Goal: Task Accomplishment & Management: Use online tool/utility

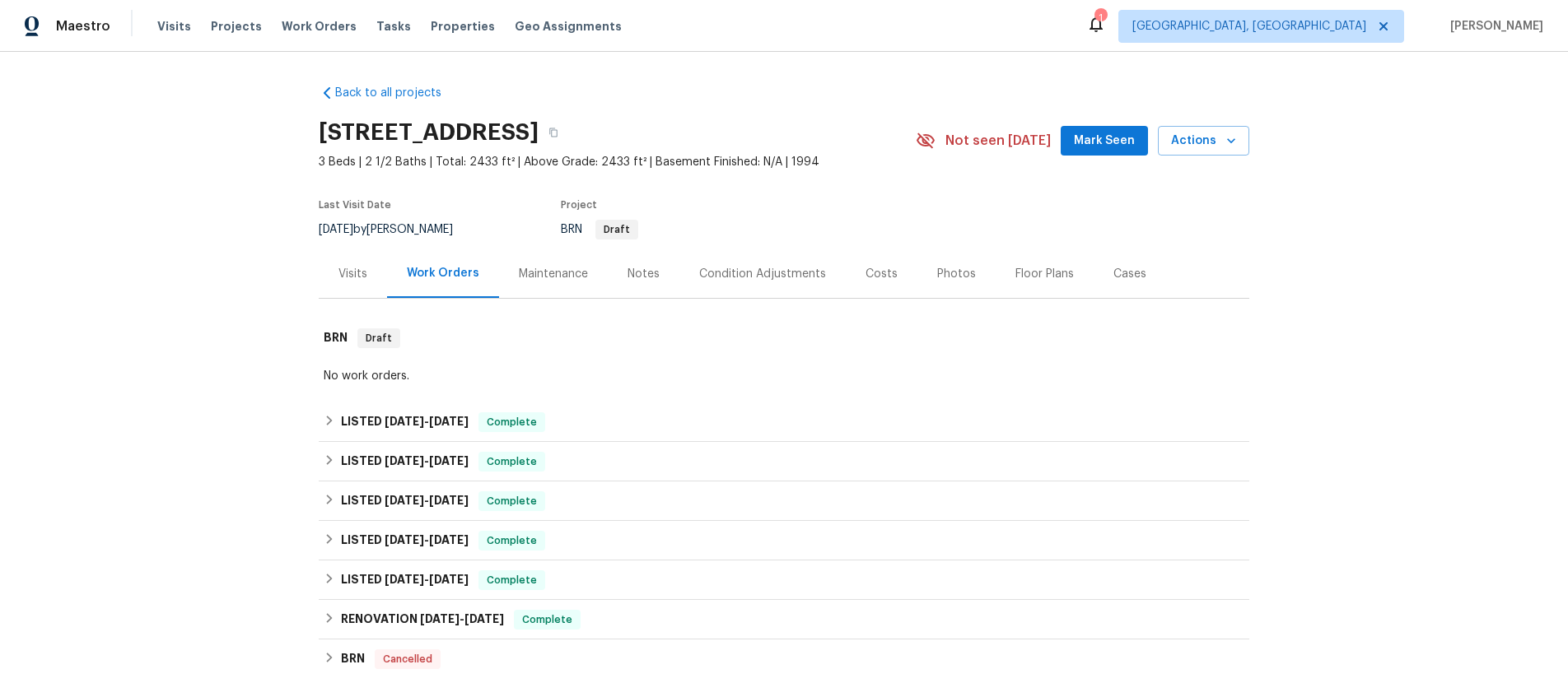
click at [352, 270] on div "Visits" at bounding box center [353, 274] width 29 height 16
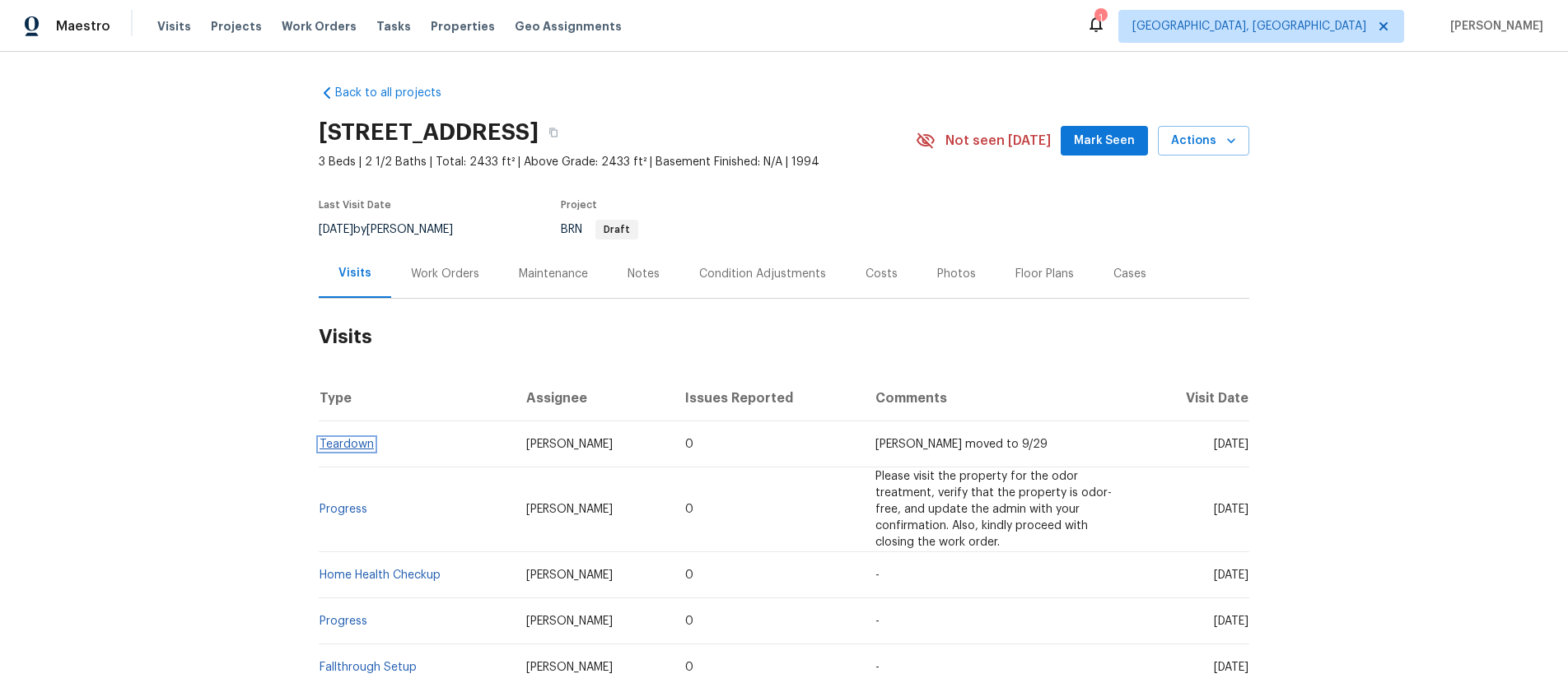
click at [336, 442] on link "Teardown" at bounding box center [346, 444] width 54 height 11
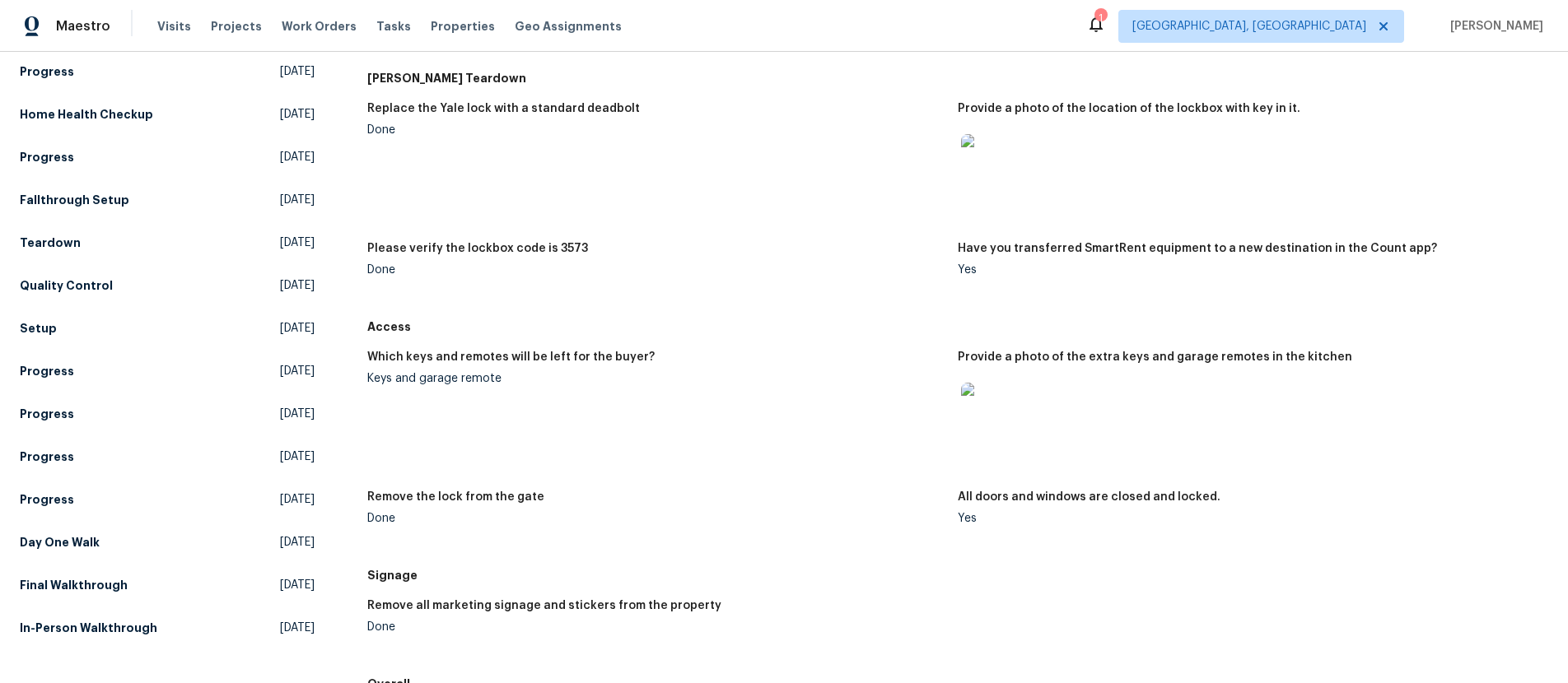
scroll to position [192, 0]
click at [1085, 402] on div at bounding box center [1246, 407] width 577 height 73
click at [996, 399] on img at bounding box center [987, 407] width 53 height 53
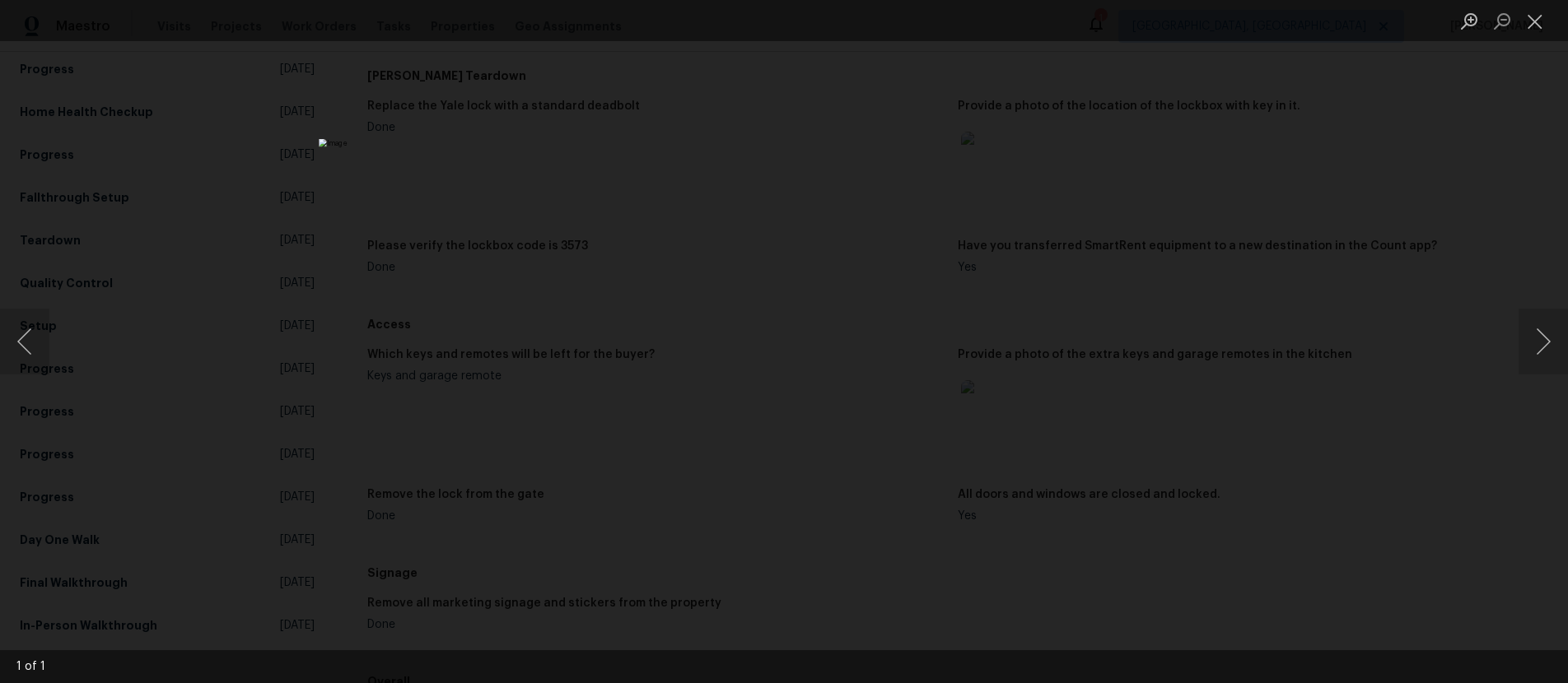
click at [1171, 328] on div "Lightbox" at bounding box center [784, 342] width 1568 height 683
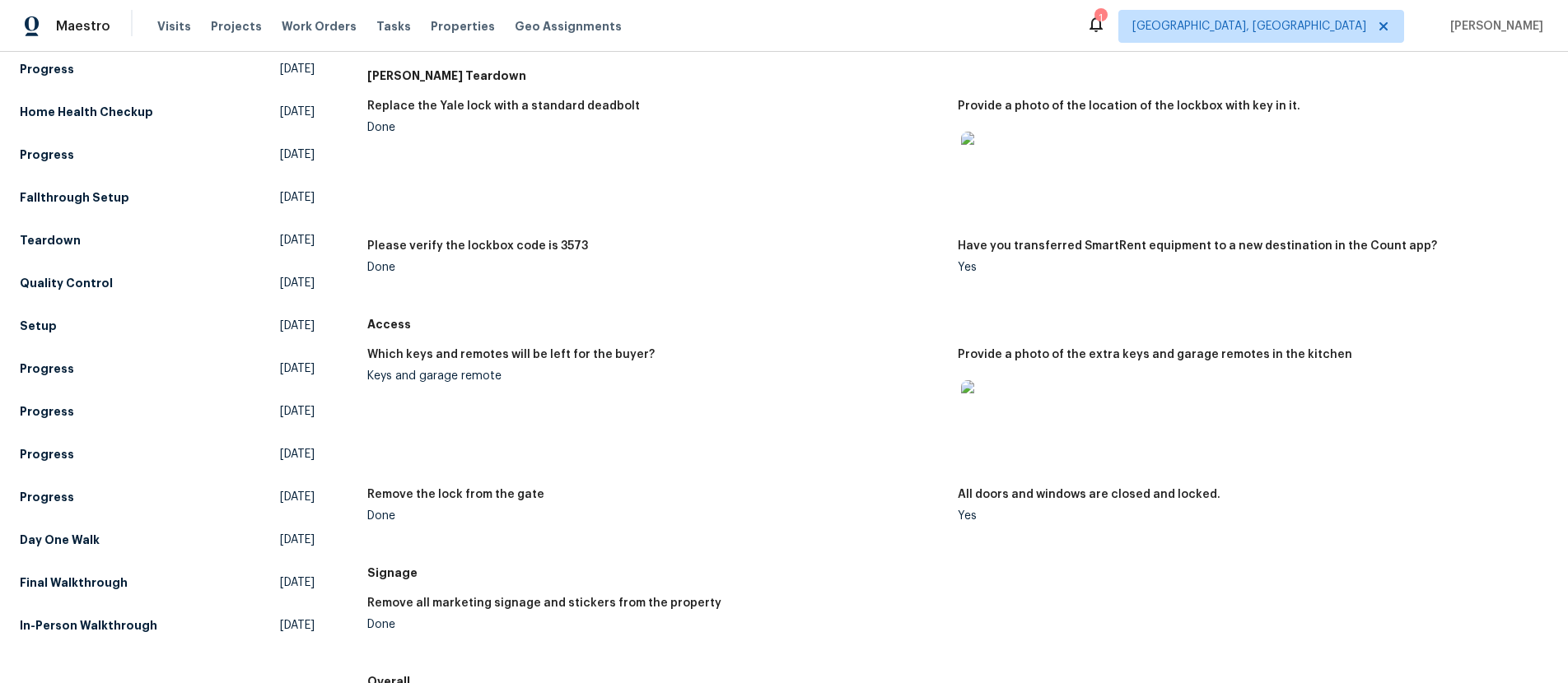
click at [1107, 80] on h5 "Knox Teardown" at bounding box center [957, 75] width 1181 height 16
click at [999, 406] on img at bounding box center [987, 407] width 53 height 53
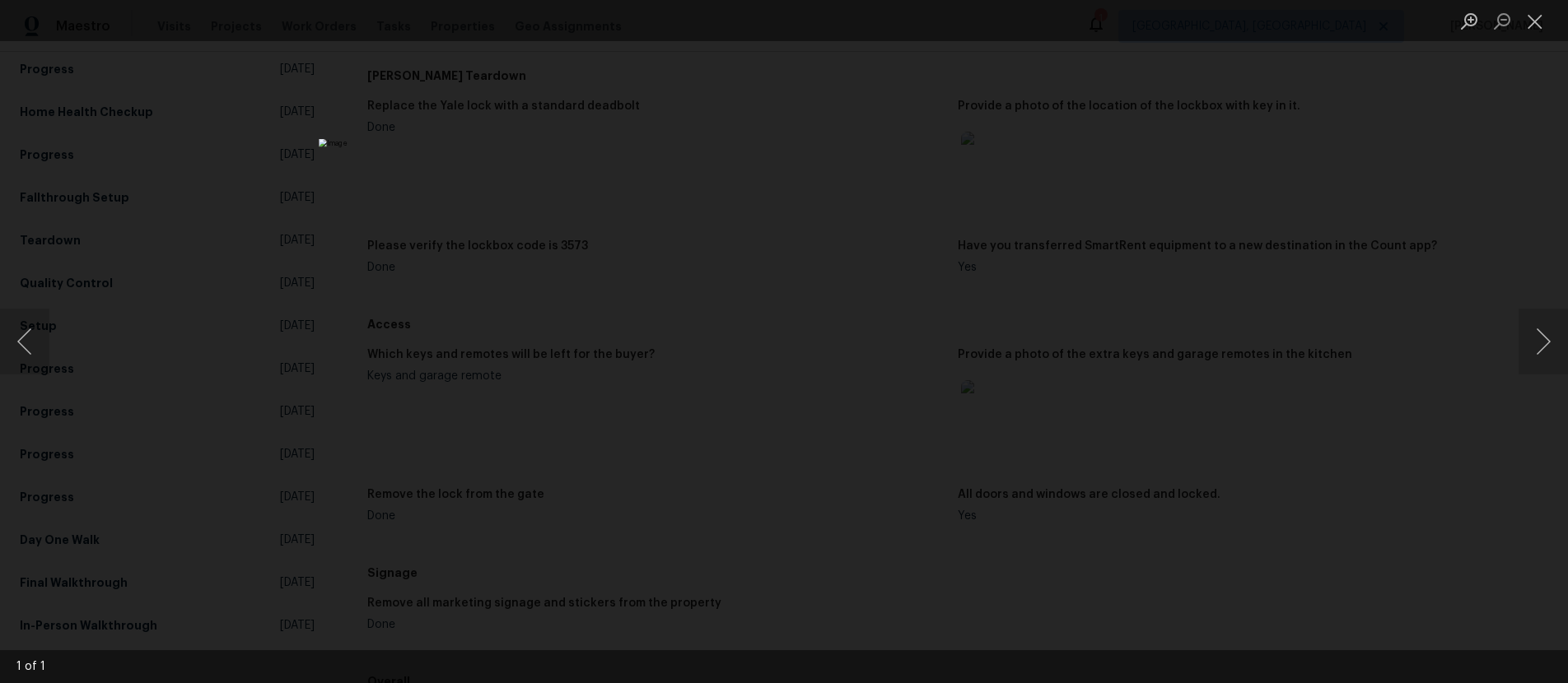
click at [1138, 387] on div "Lightbox" at bounding box center [784, 342] width 1568 height 683
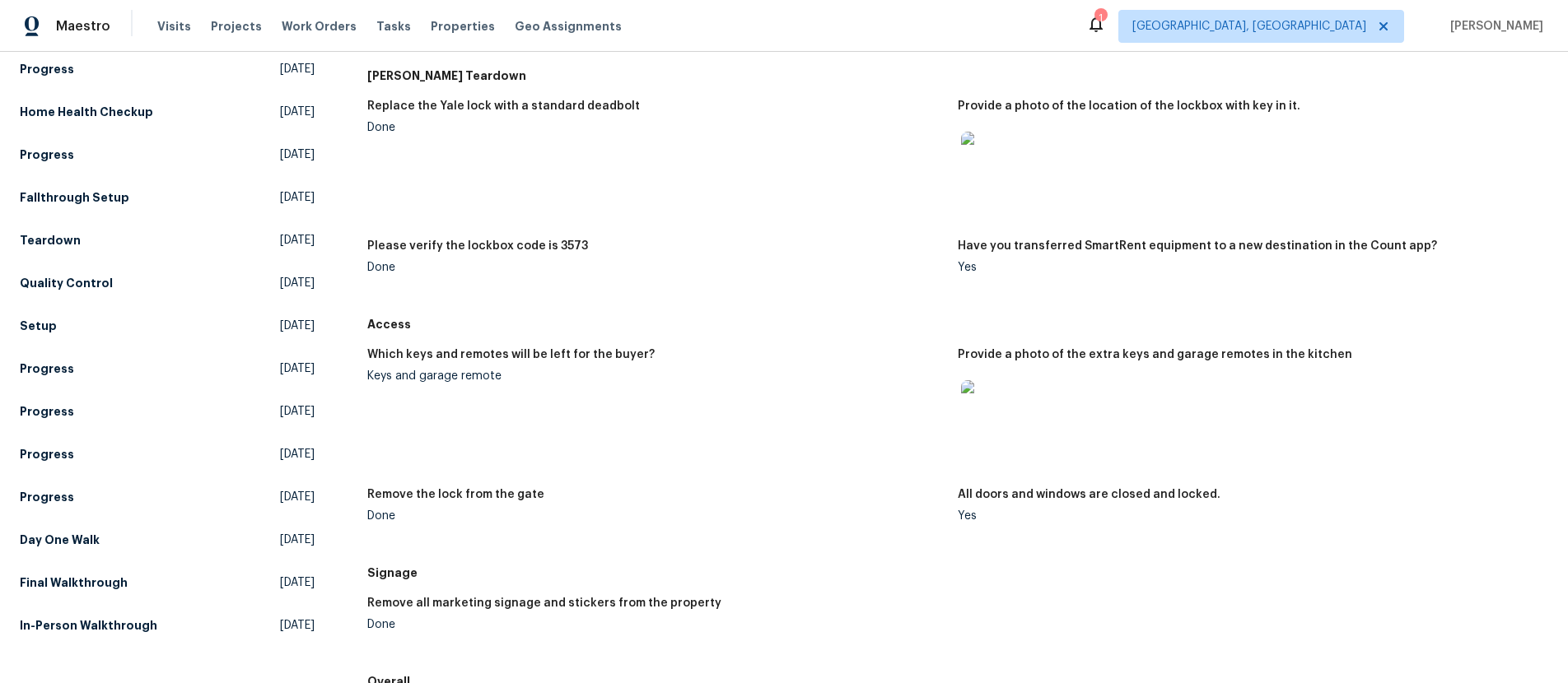
click at [996, 408] on img at bounding box center [987, 407] width 53 height 53
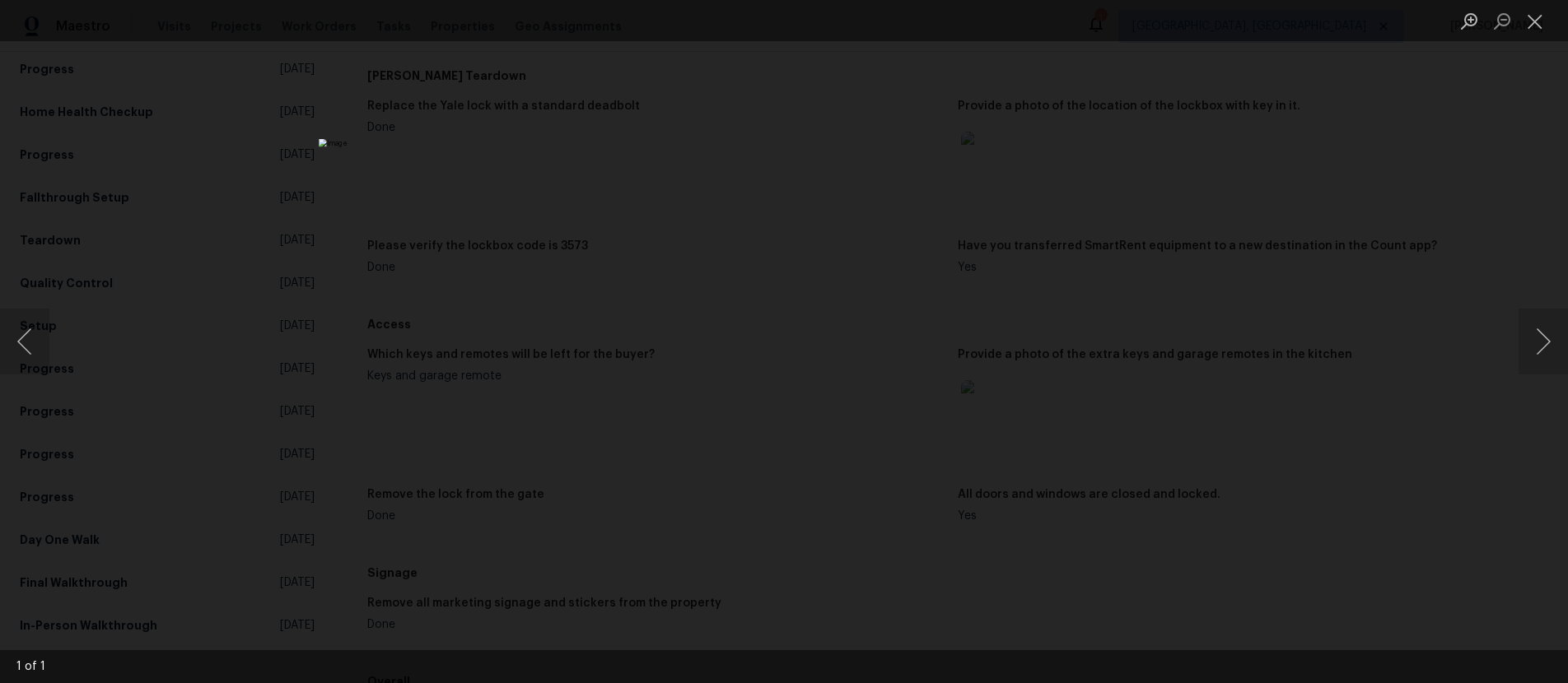
click at [1172, 193] on div "Lightbox" at bounding box center [784, 342] width 1568 height 683
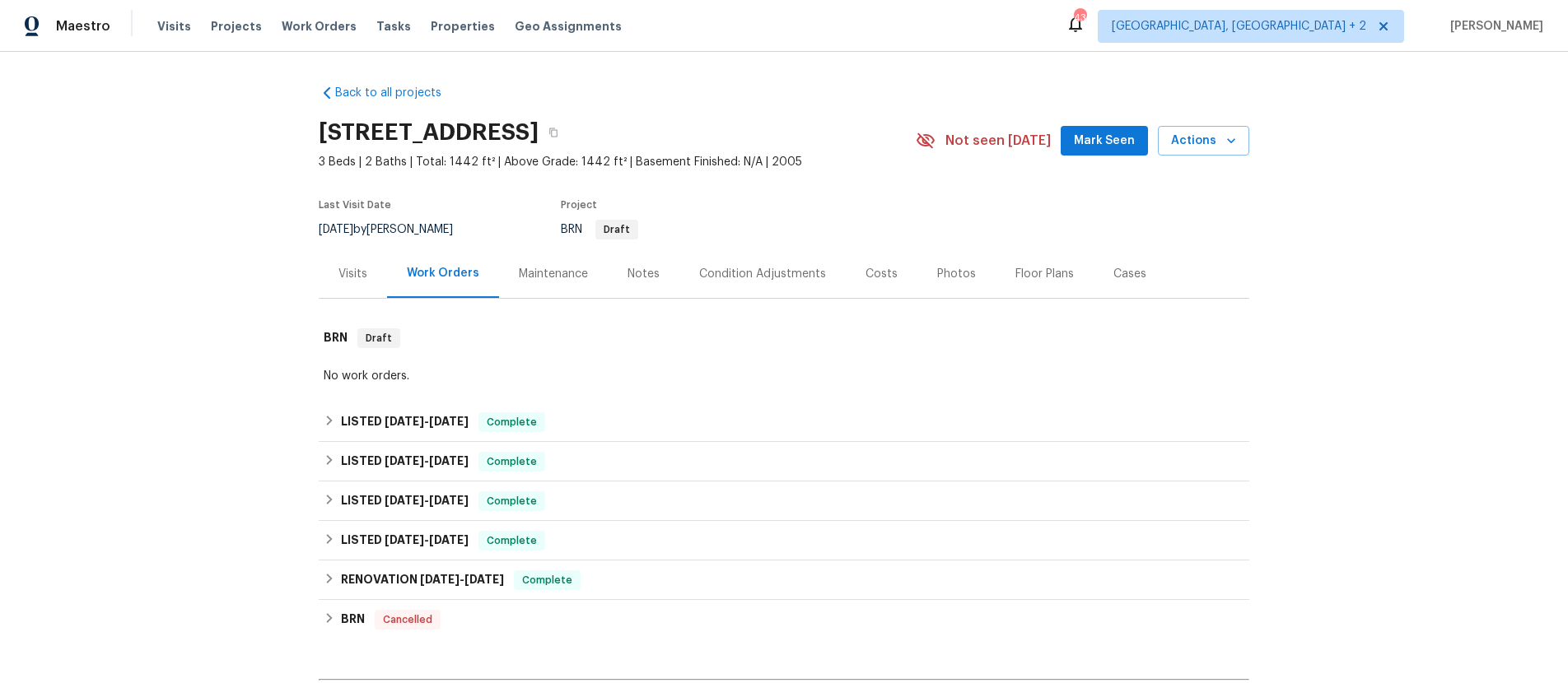
click at [356, 273] on div "Visits" at bounding box center [353, 274] width 29 height 16
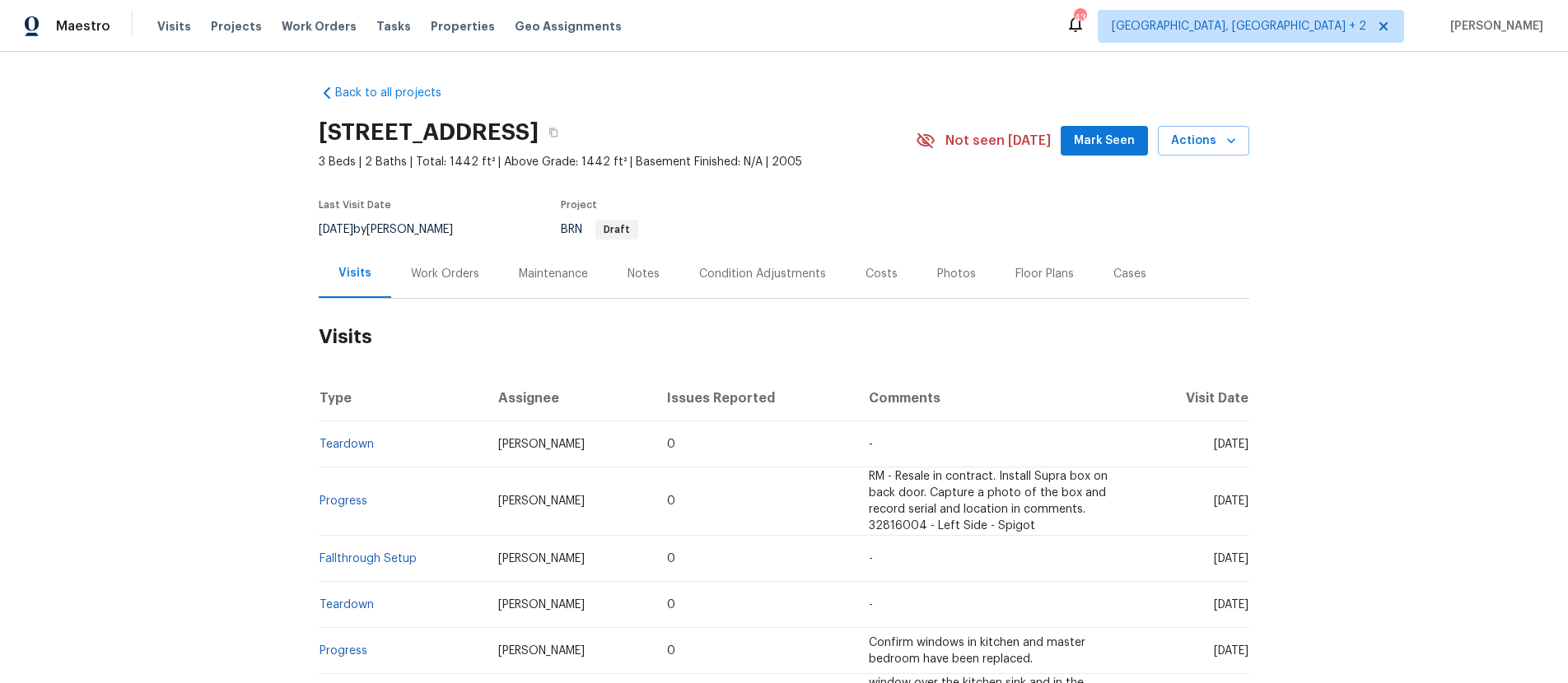
click at [435, 275] on div "Work Orders" at bounding box center [445, 274] width 69 height 16
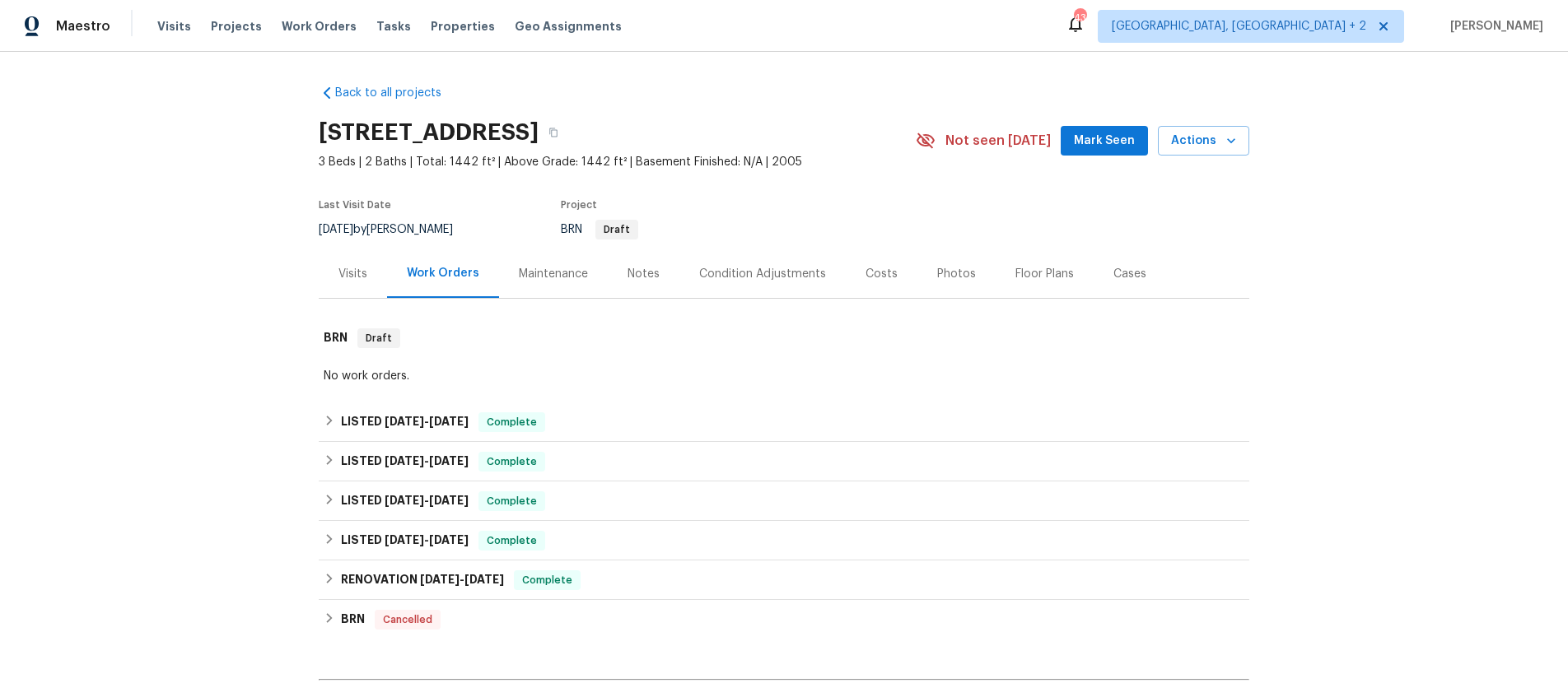
scroll to position [243, 0]
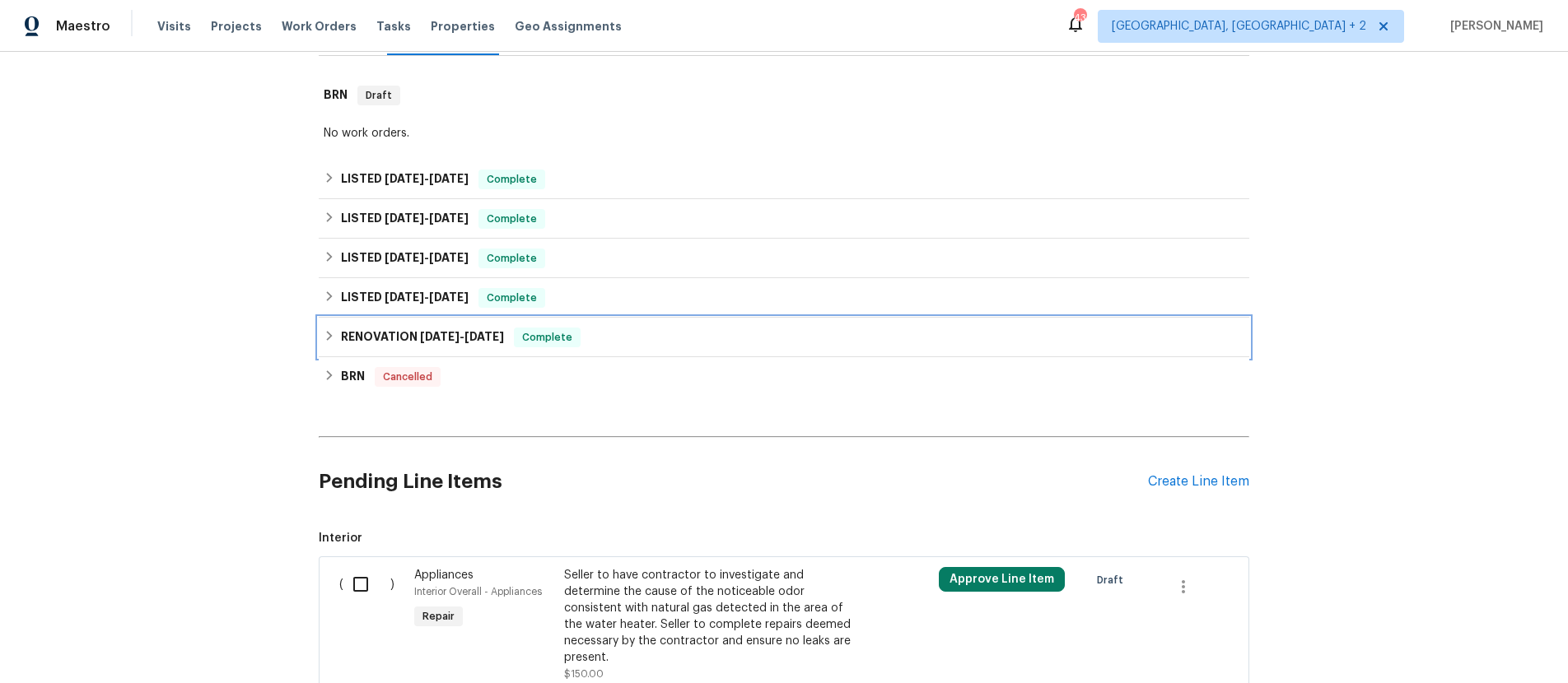
click at [337, 332] on div "RENOVATION [DATE] - [DATE] Complete" at bounding box center [784, 337] width 921 height 20
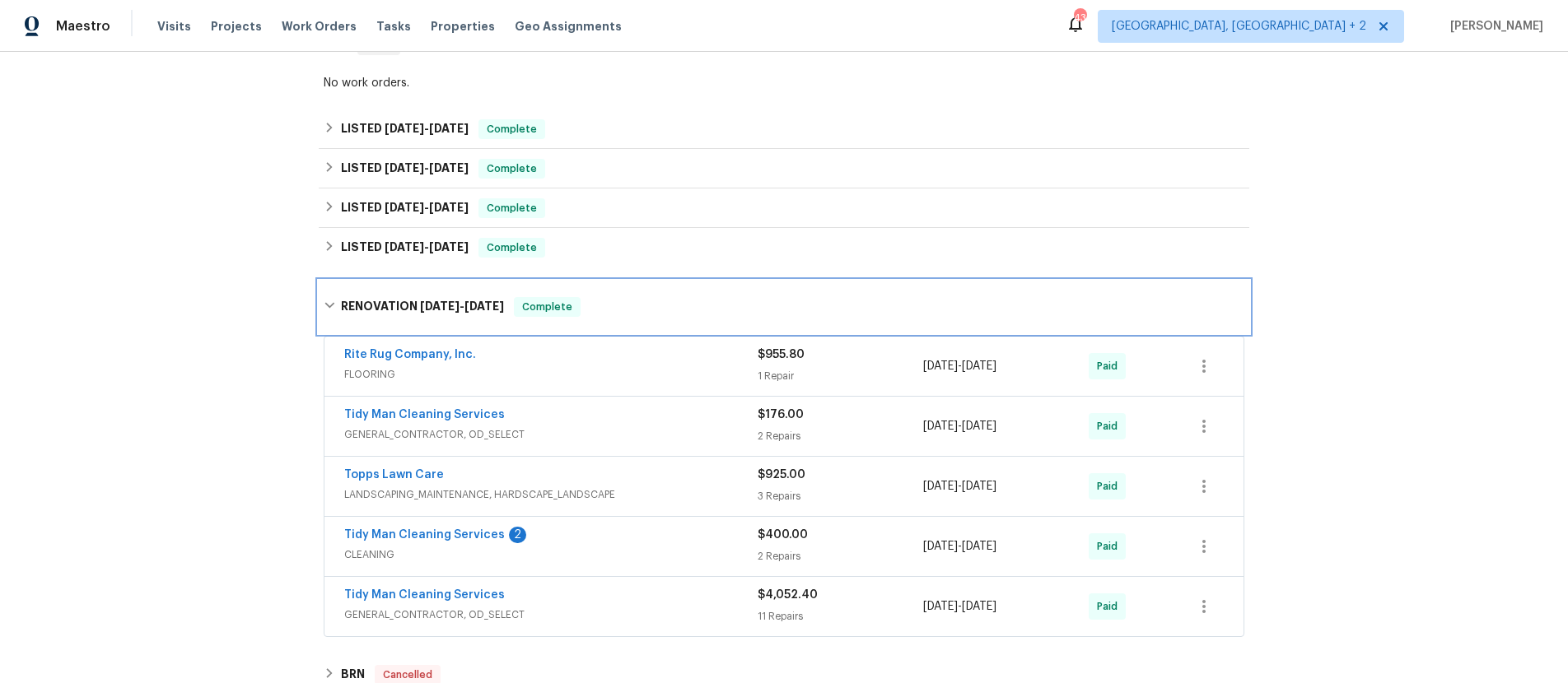
scroll to position [332, 0]
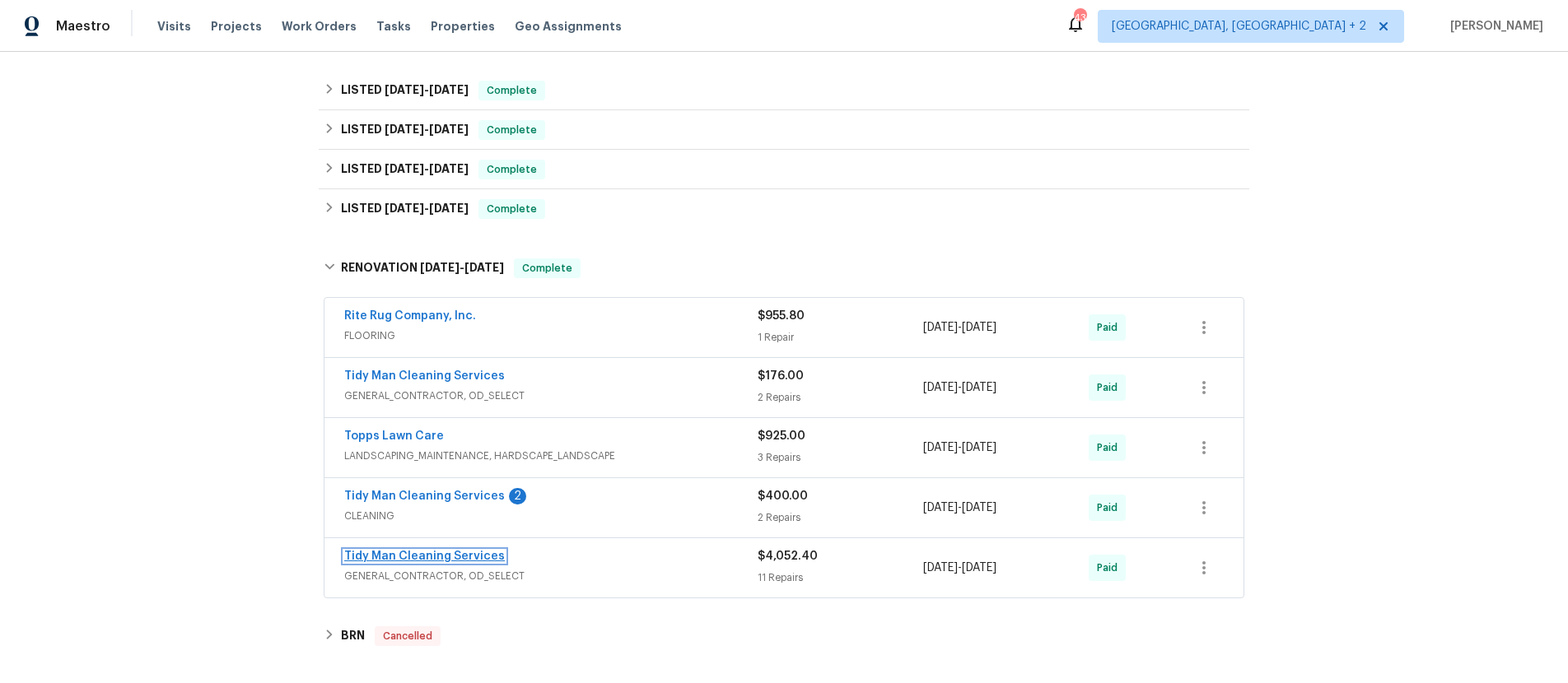
click at [389, 556] on link "Tidy Man Cleaning Services" at bounding box center [425, 555] width 161 height 11
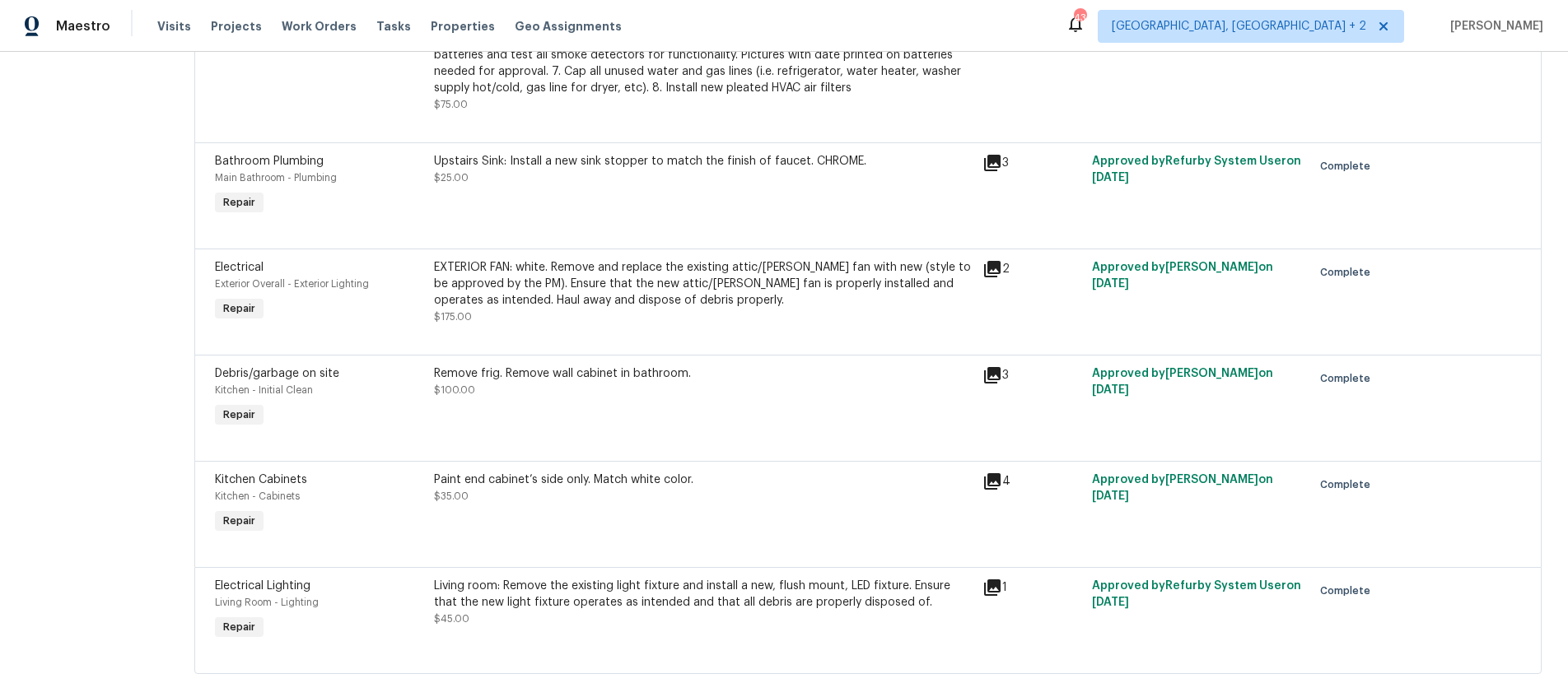
scroll to position [1049, 0]
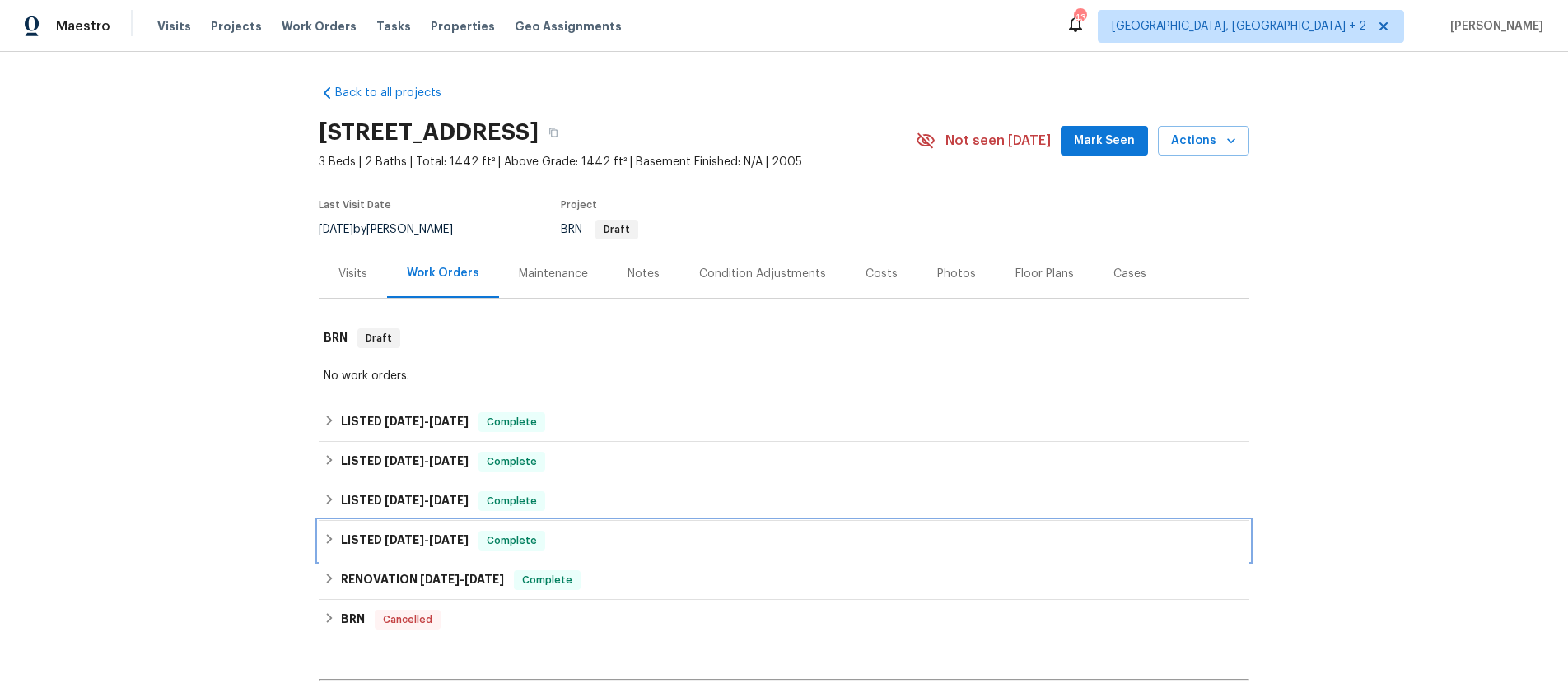
click at [331, 537] on icon at bounding box center [329, 538] width 11 height 11
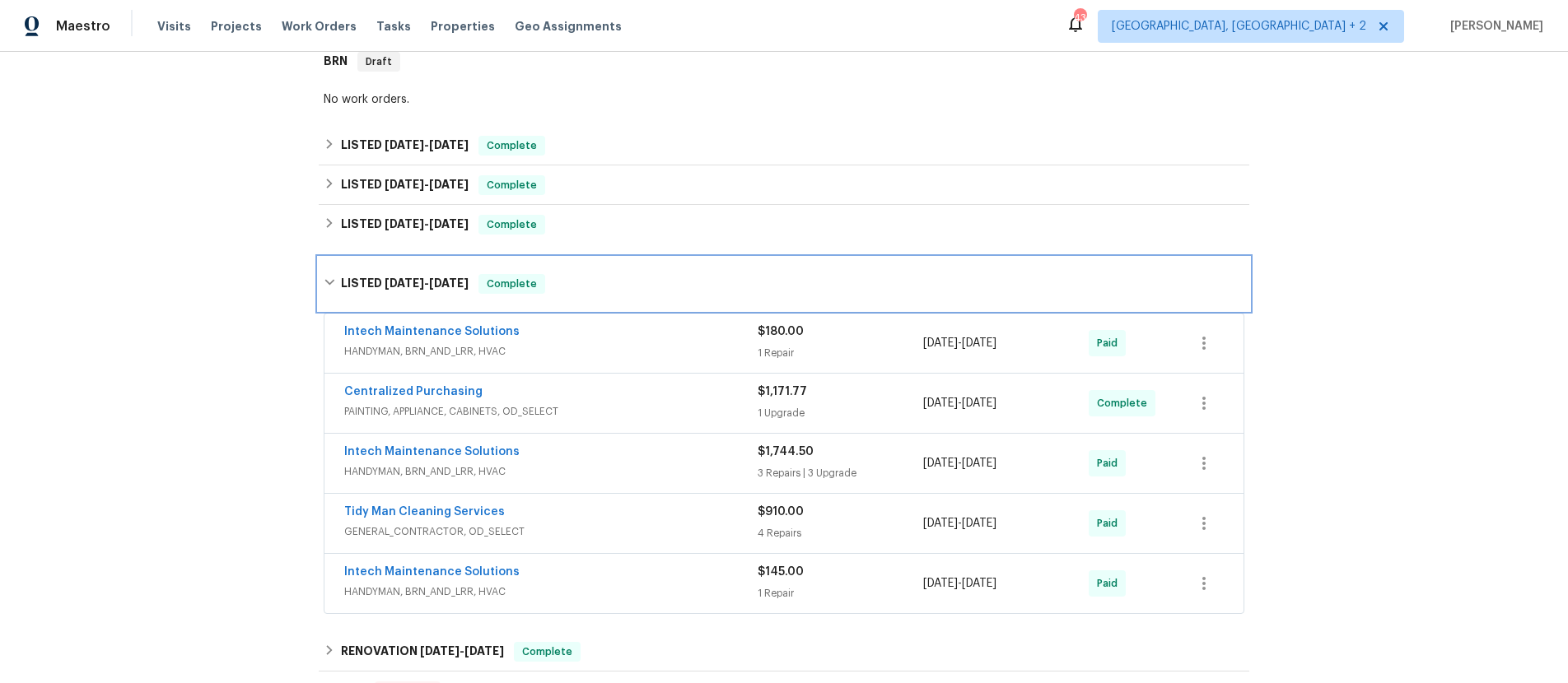
scroll to position [280, 0]
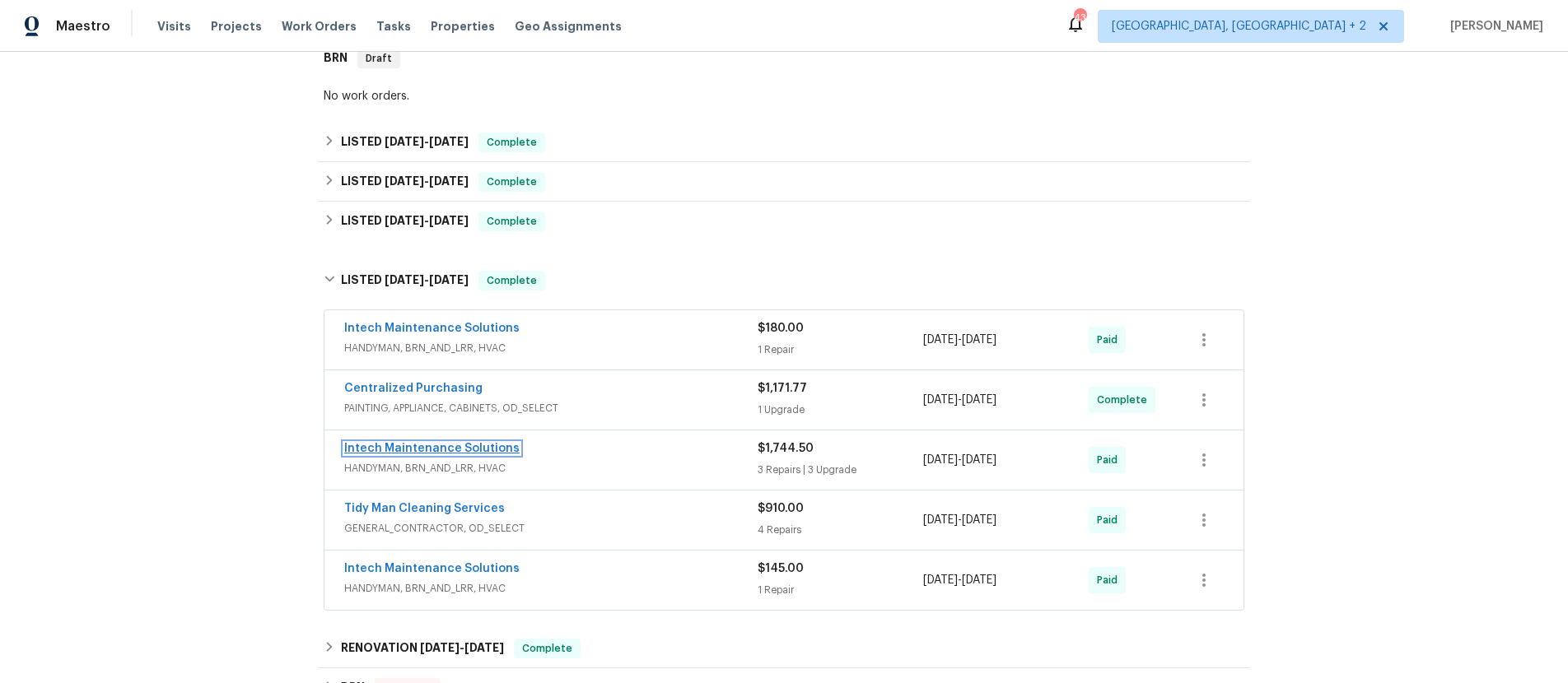
click at [412, 446] on link "Intech Maintenance Solutions" at bounding box center [432, 448] width 176 height 11
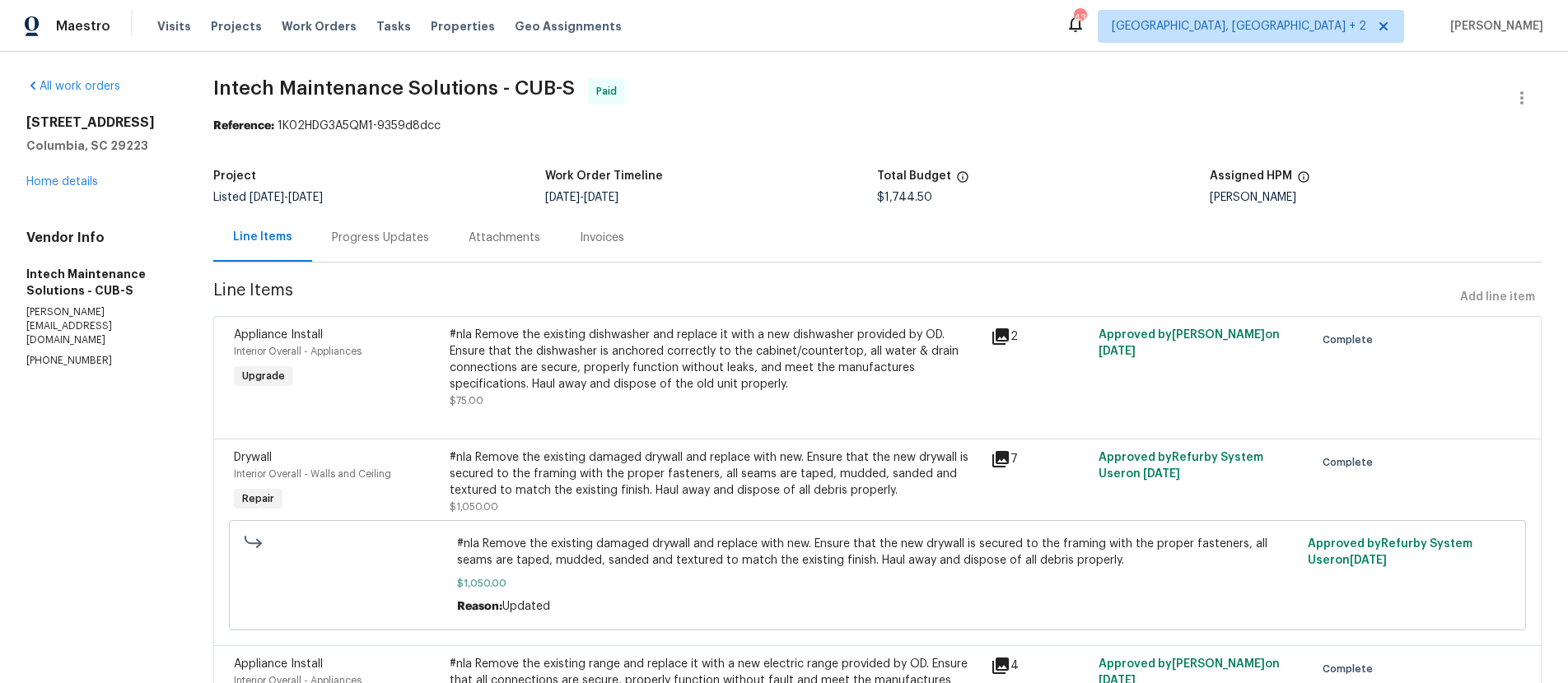
click at [588, 239] on div "Invoices" at bounding box center [602, 237] width 45 height 16
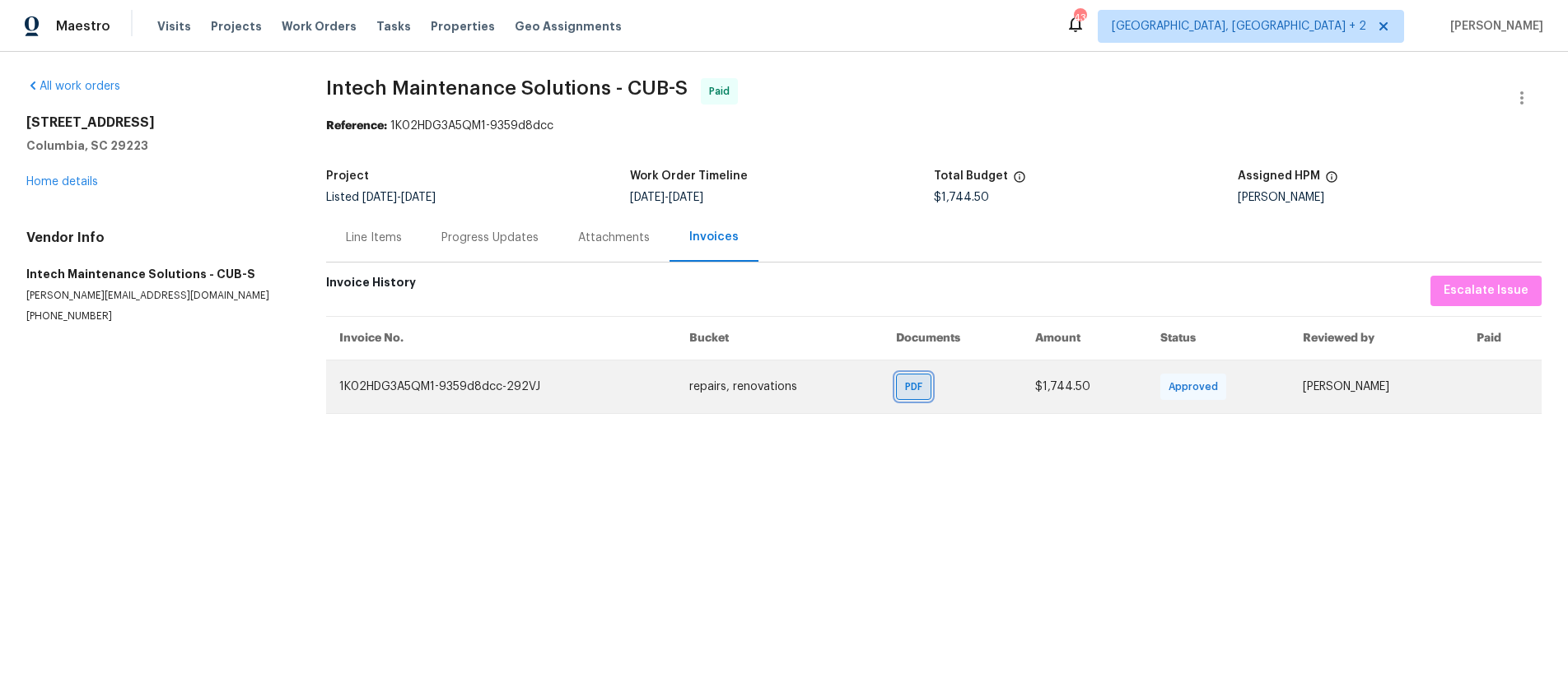
click at [896, 391] on div "PDF" at bounding box center [913, 387] width 35 height 27
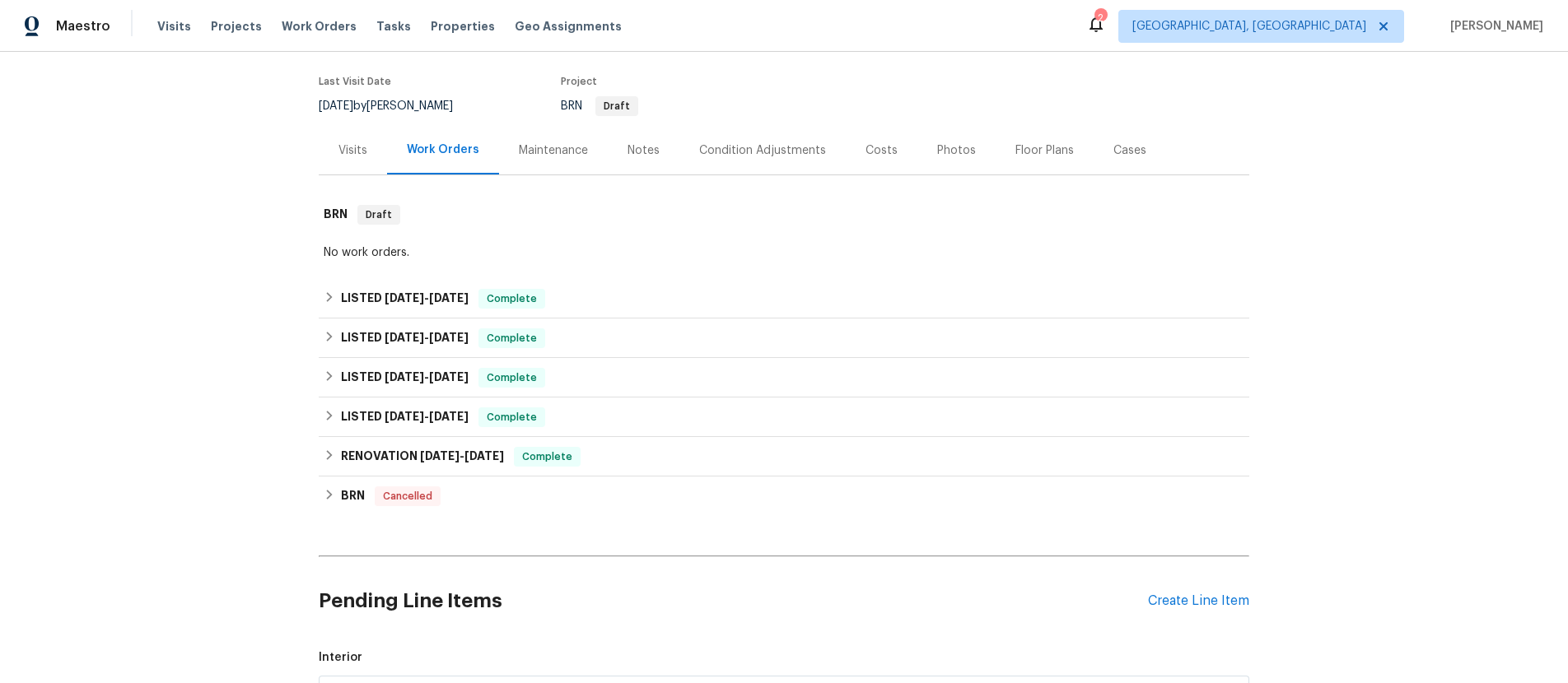
scroll to position [125, 0]
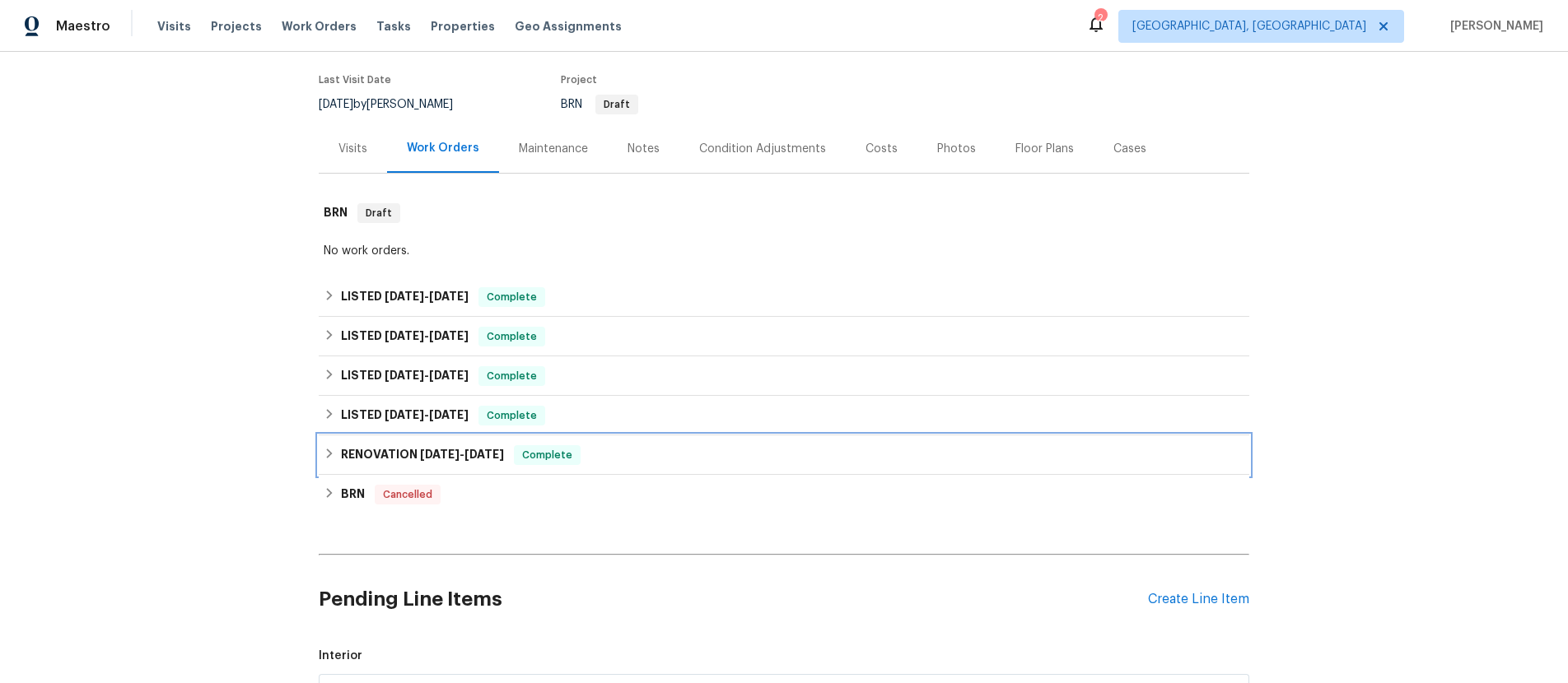
click at [332, 452] on icon at bounding box center [329, 453] width 11 height 11
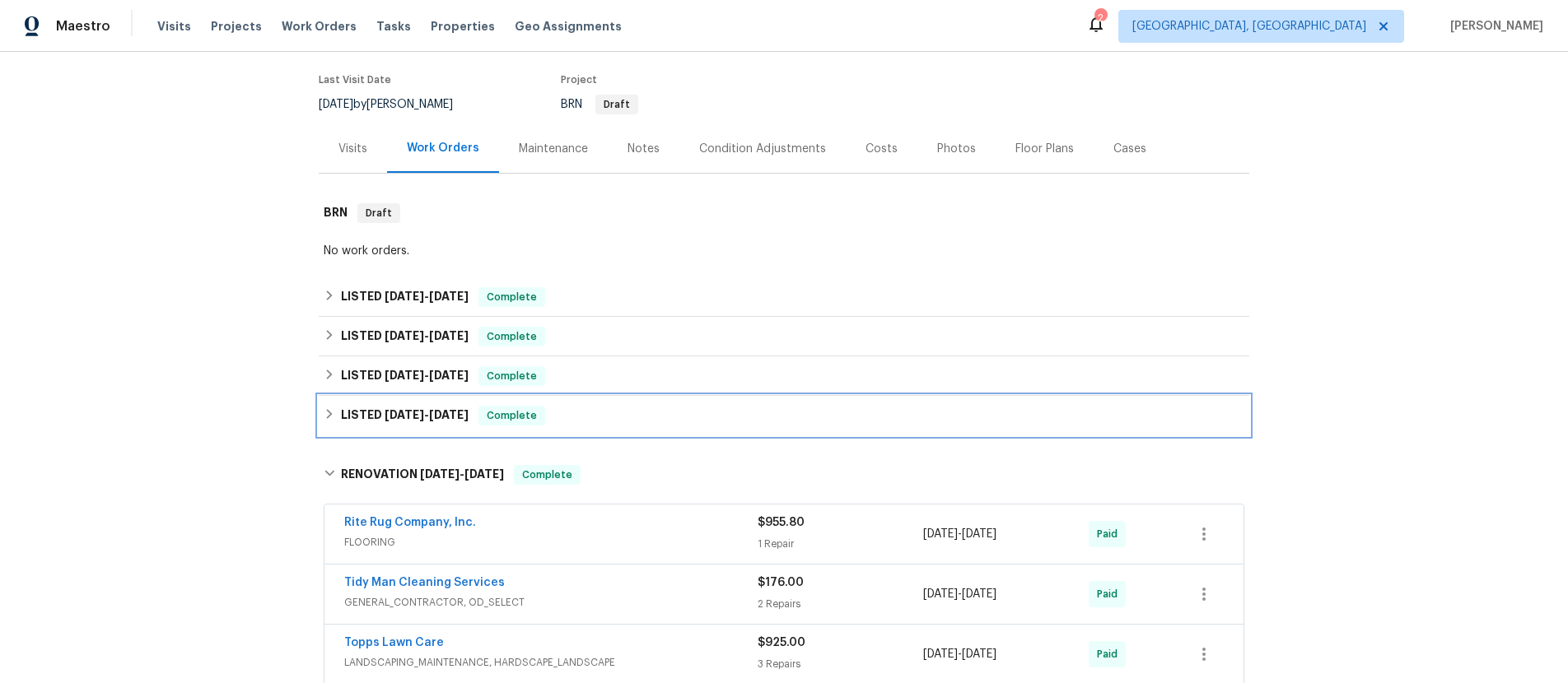
click at [333, 413] on icon at bounding box center [329, 413] width 11 height 11
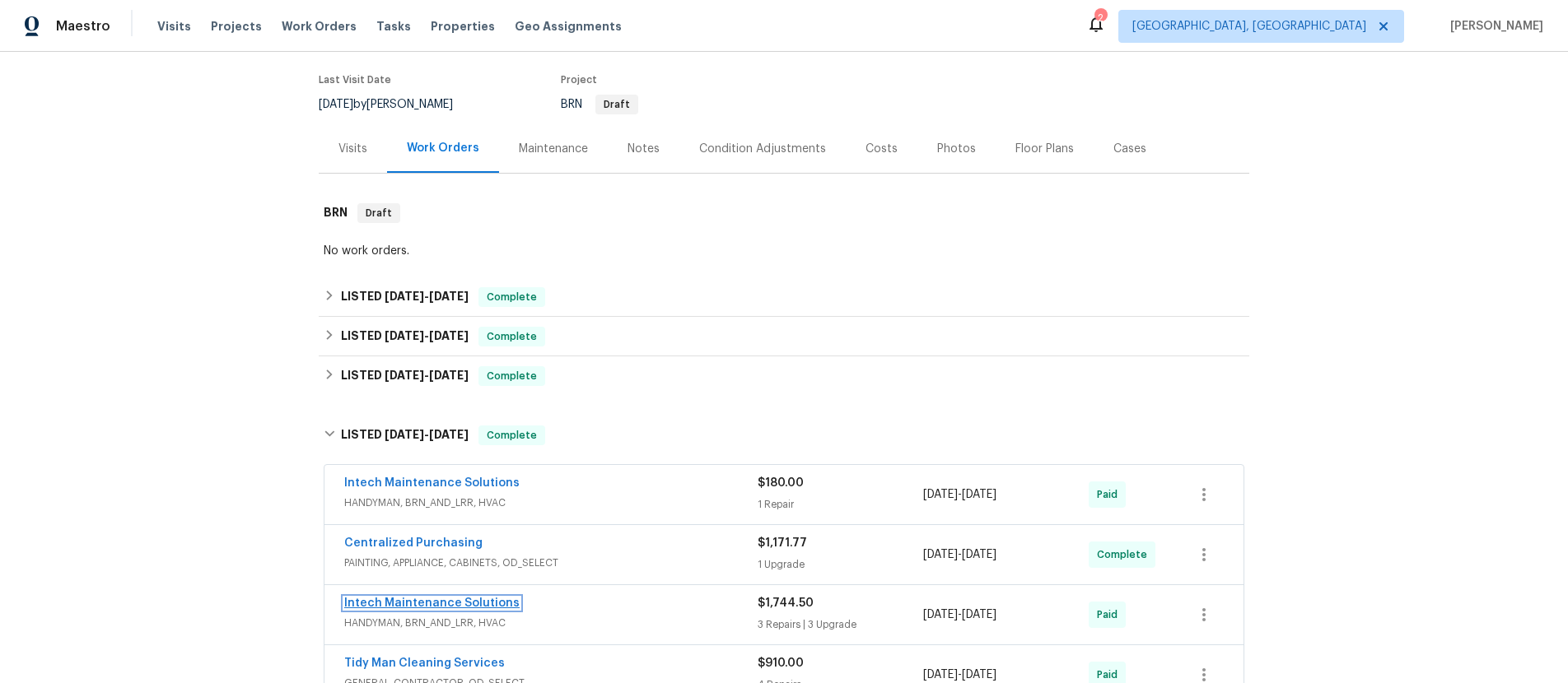
click at [362, 603] on link "Intech Maintenance Solutions" at bounding box center [432, 603] width 176 height 11
